Goal: Task Accomplishment & Management: Manage account settings

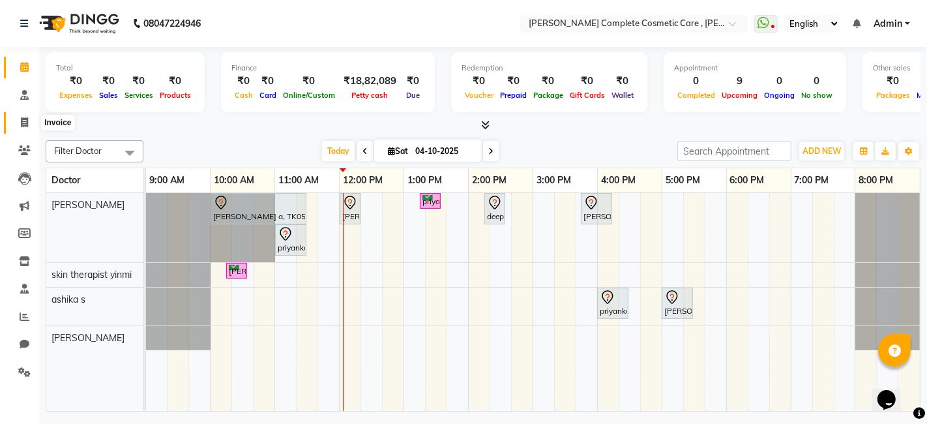
click at [18, 121] on span at bounding box center [24, 122] width 23 height 15
select select "service"
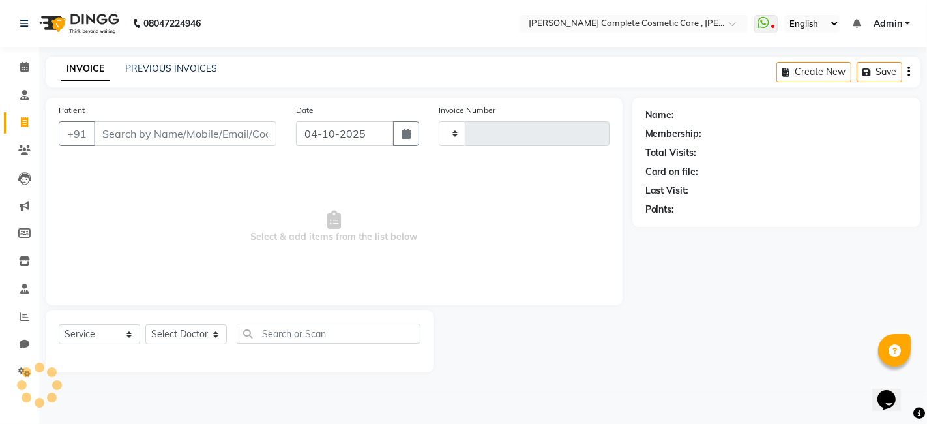
type input "0659"
select select "7560"
select select "product"
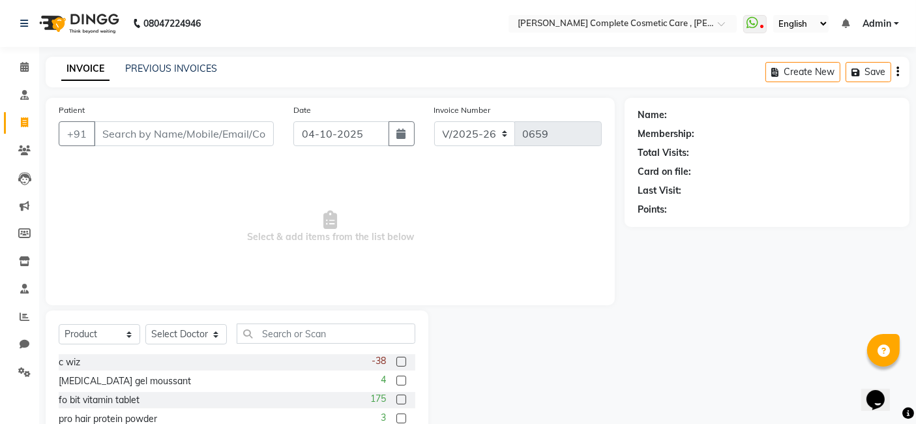
click at [177, 57] on div "INVOICE PREVIOUS INVOICES Create New Save" at bounding box center [478, 72] width 864 height 31
click at [177, 68] on link "PREVIOUS INVOICES" at bounding box center [171, 69] width 92 height 12
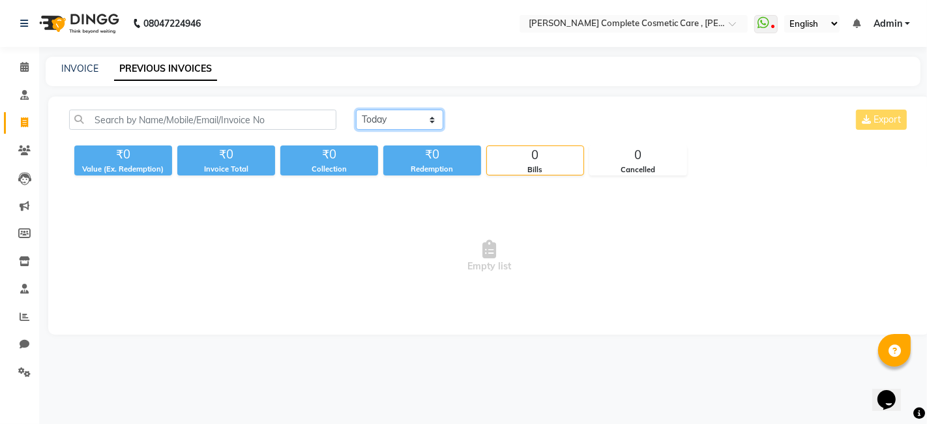
click at [378, 112] on select "[DATE] [DATE] Custom Range" at bounding box center [399, 120] width 87 height 20
select select "range"
click at [356, 110] on select "[DATE] [DATE] Custom Range" at bounding box center [399, 120] width 87 height 20
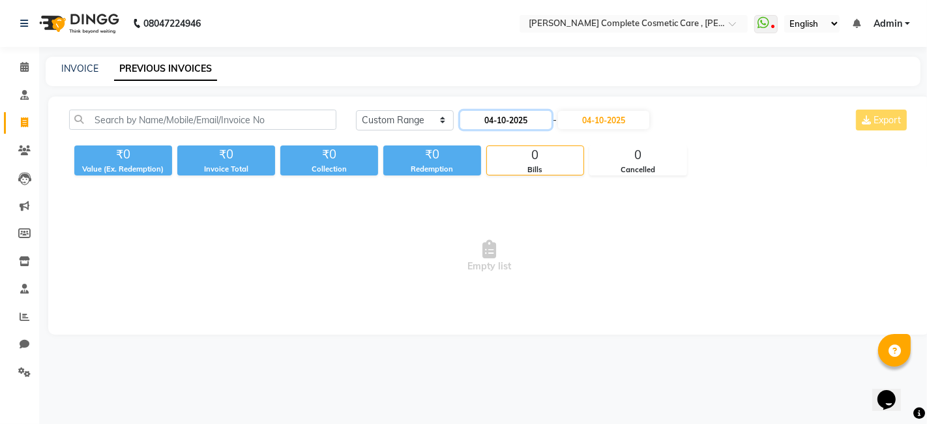
click at [496, 121] on input "04-10-2025" at bounding box center [505, 120] width 91 height 18
select select "10"
select select "2025"
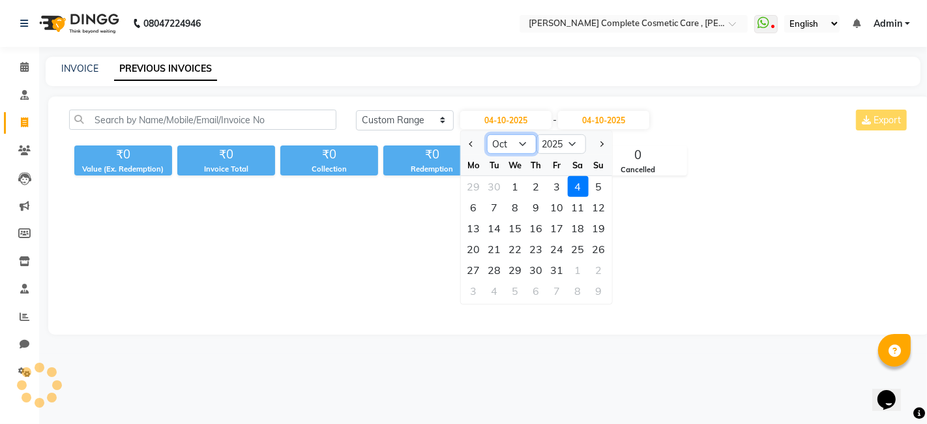
click at [525, 146] on select "Jan Feb Mar Apr May Jun [DATE] Aug Sep Oct Nov Dec" at bounding box center [511, 144] width 50 height 20
select select "9"
click at [486, 134] on select "Jan Feb Mar Apr May Jun [DATE] Aug Sep Oct Nov Dec" at bounding box center [511, 144] width 50 height 20
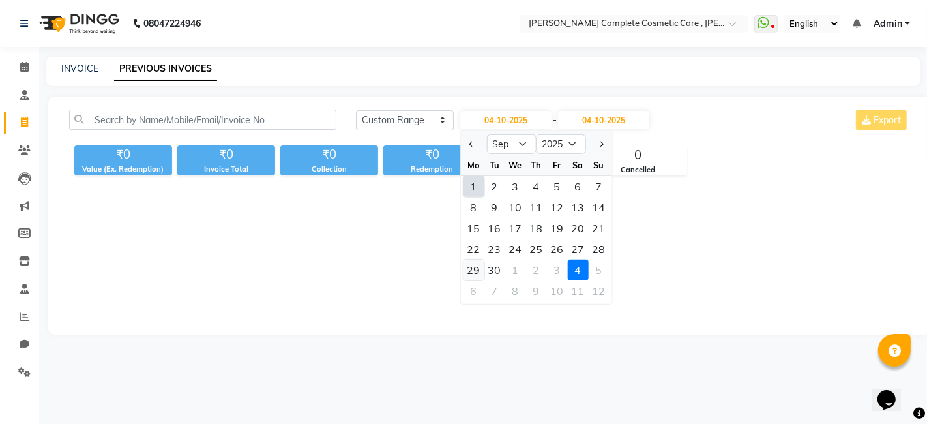
click at [470, 271] on div "29" at bounding box center [473, 270] width 21 height 21
type input "29-09-2025"
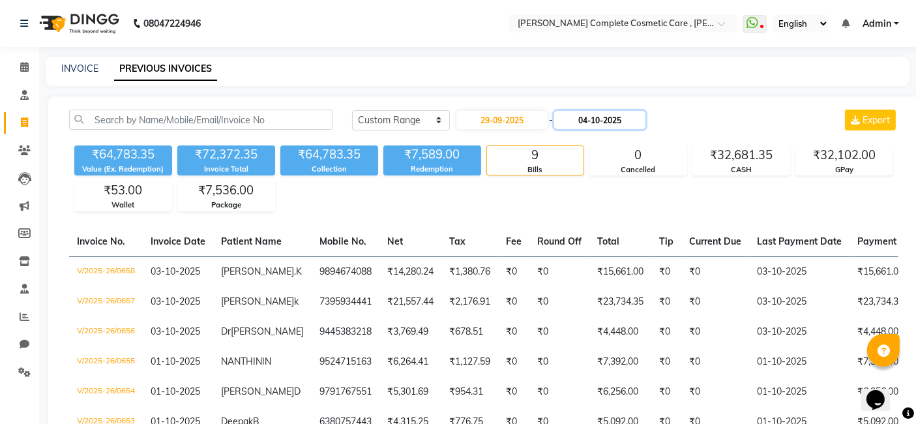
click at [590, 120] on input "04-10-2025" at bounding box center [599, 120] width 91 height 18
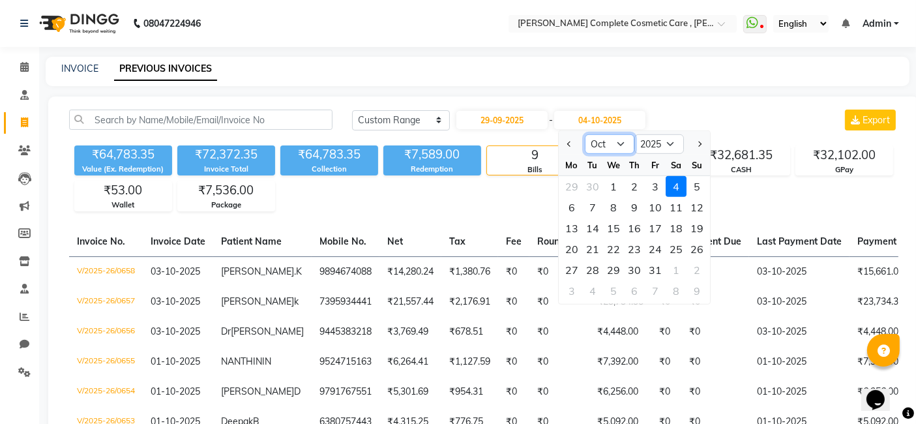
click at [600, 145] on select "Sep Oct Nov Dec" at bounding box center [610, 144] width 50 height 20
select select "9"
click at [585, 134] on select "Sep Oct Nov Dec" at bounding box center [610, 144] width 50 height 20
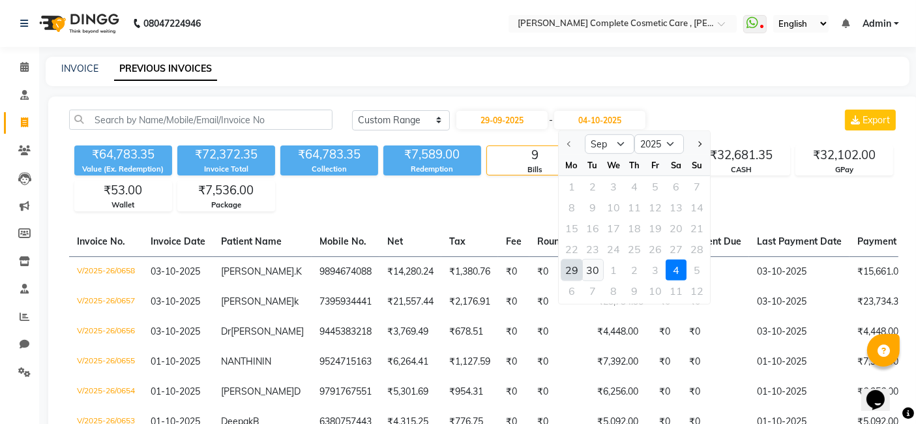
click at [589, 275] on div "30" at bounding box center [592, 270] width 21 height 21
type input "30-09-2025"
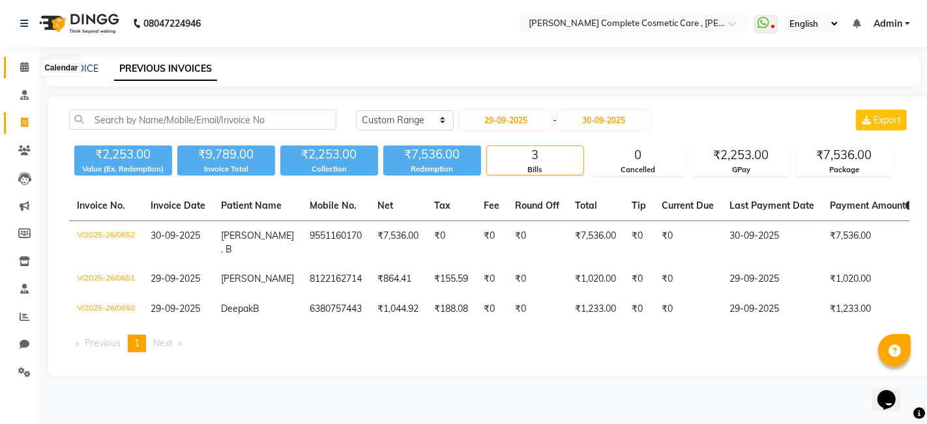
click at [24, 60] on span at bounding box center [24, 67] width 23 height 15
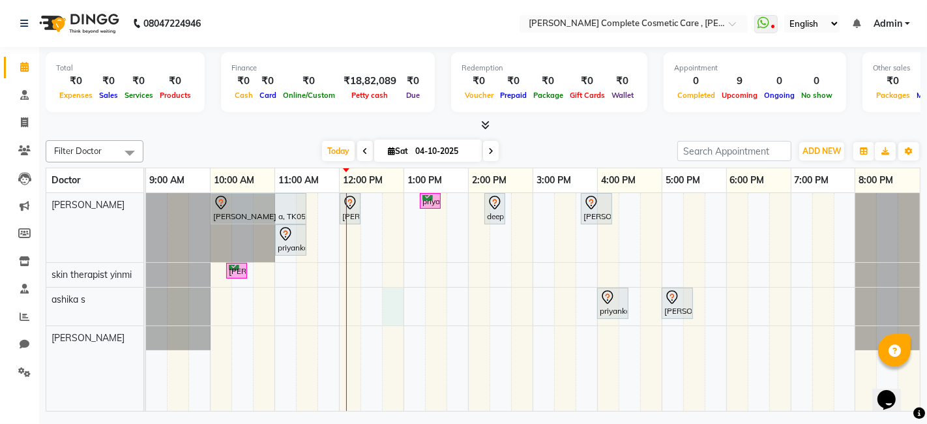
click at [389, 293] on div "[PERSON_NAME] a, TK05, 10:00 AM-11:30 AM, IV [MEDICAL_DATA] treatment - Elite […" at bounding box center [533, 302] width 774 height 218
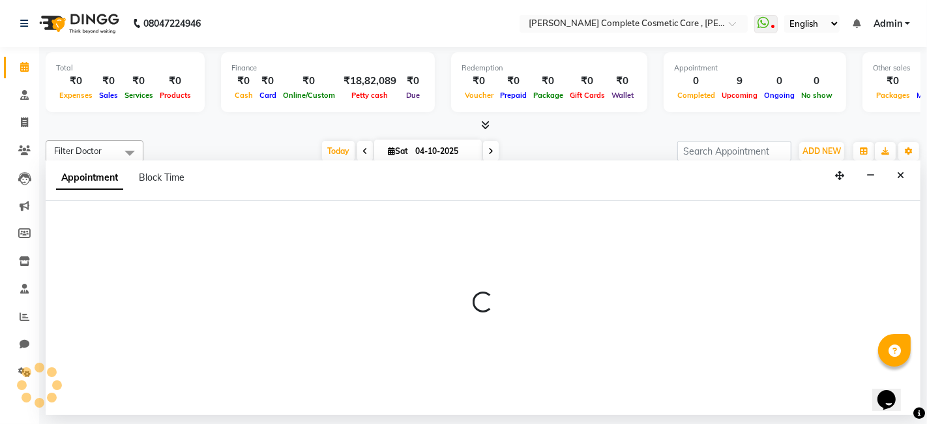
select select "83350"
select select "tentative"
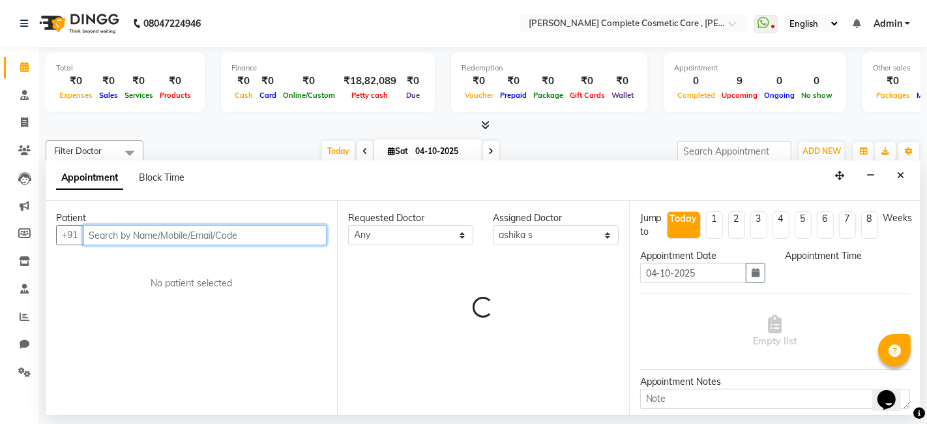
select select "765"
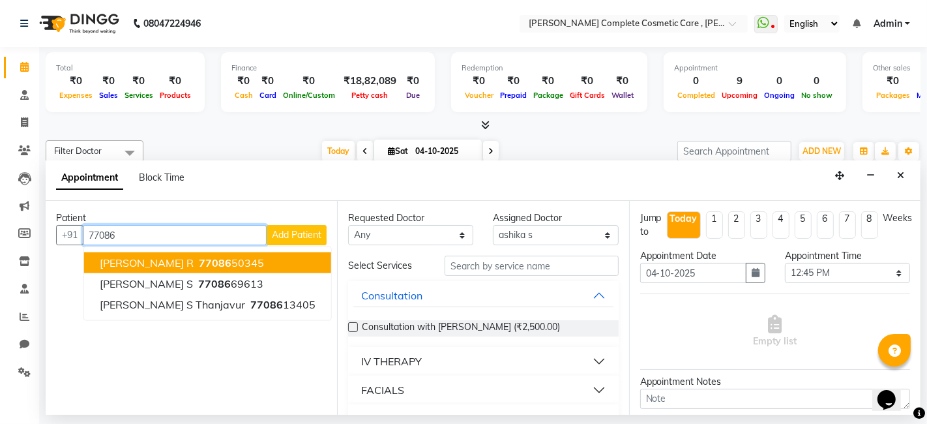
click at [205, 260] on ngb-highlight "77086 50345" at bounding box center [230, 262] width 68 height 13
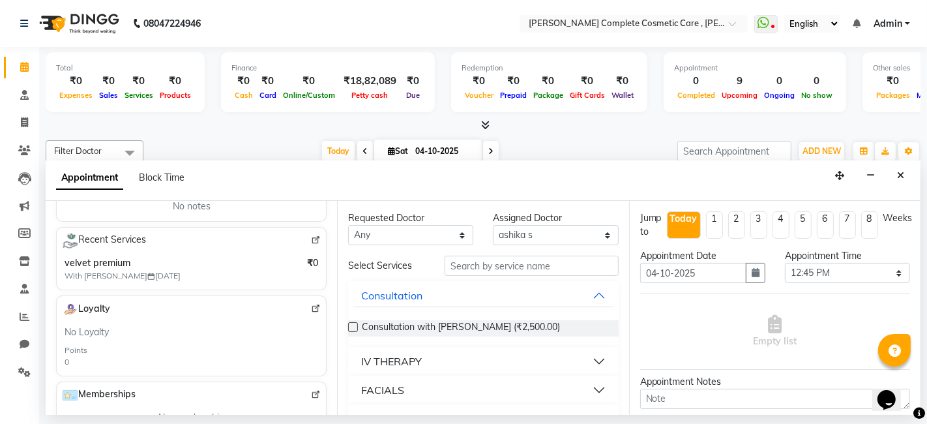
scroll to position [215, 0]
type input "7708650345"
click at [892, 170] on button "Close" at bounding box center [900, 176] width 19 height 20
